Goal: Find specific page/section: Find specific page/section

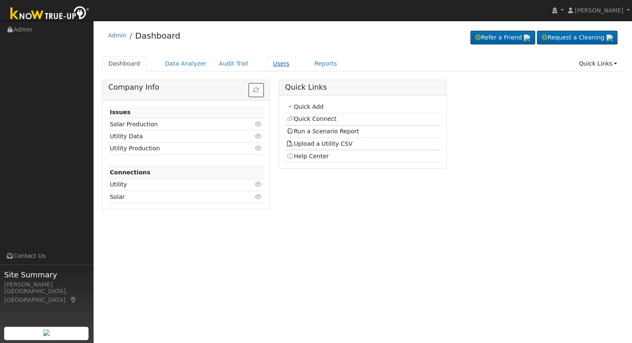
click at [272, 69] on link "Users" at bounding box center [281, 63] width 29 height 15
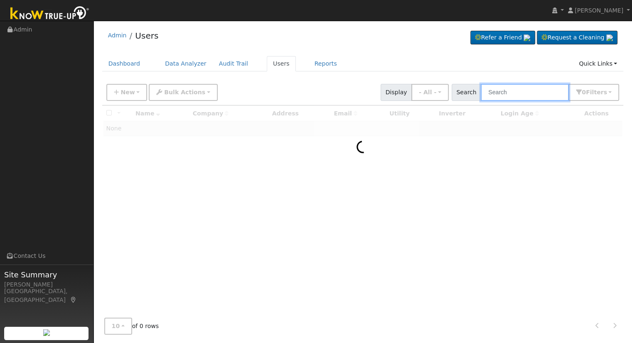
click at [521, 93] on input "text" at bounding box center [524, 92] width 88 height 17
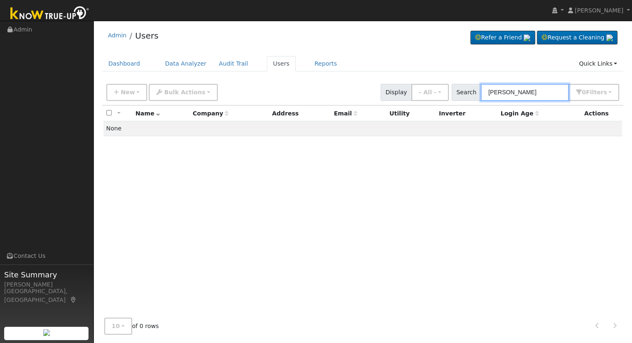
click at [542, 91] on input "[PERSON_NAME]" at bounding box center [524, 92] width 88 height 17
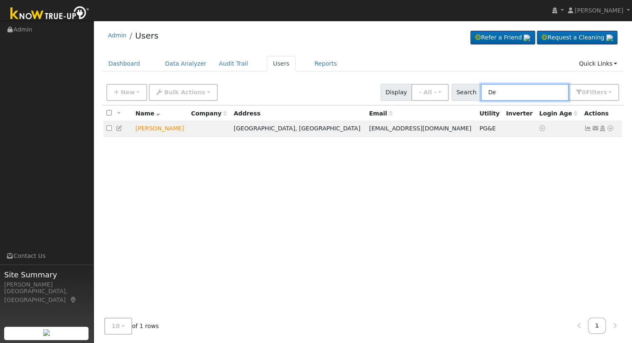
type input "D"
type input "[PERSON_NAME]"
click at [602, 127] on icon at bounding box center [601, 128] width 7 height 6
